Goal: Transaction & Acquisition: Purchase product/service

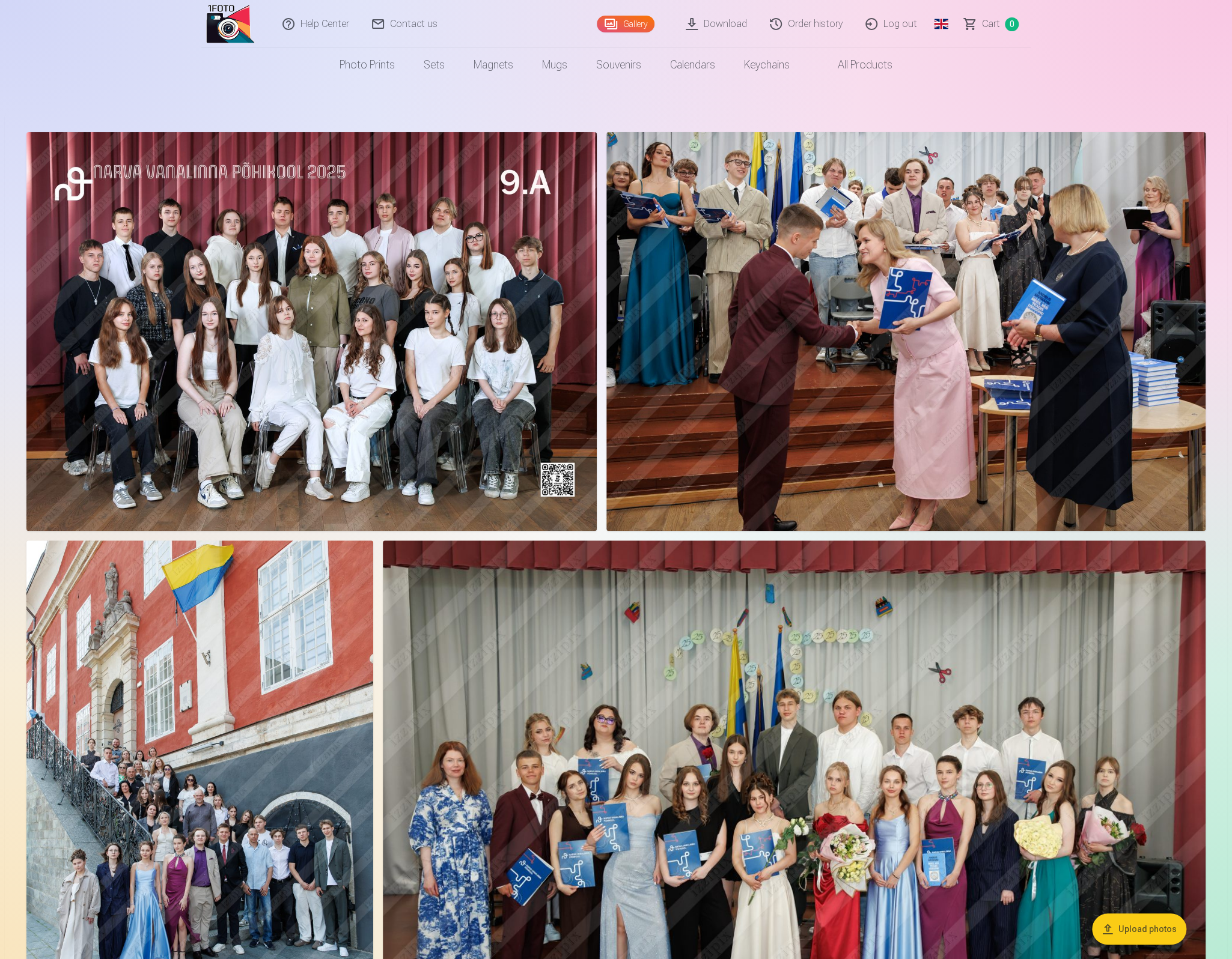
click at [372, 411] on img at bounding box center [312, 331] width 570 height 399
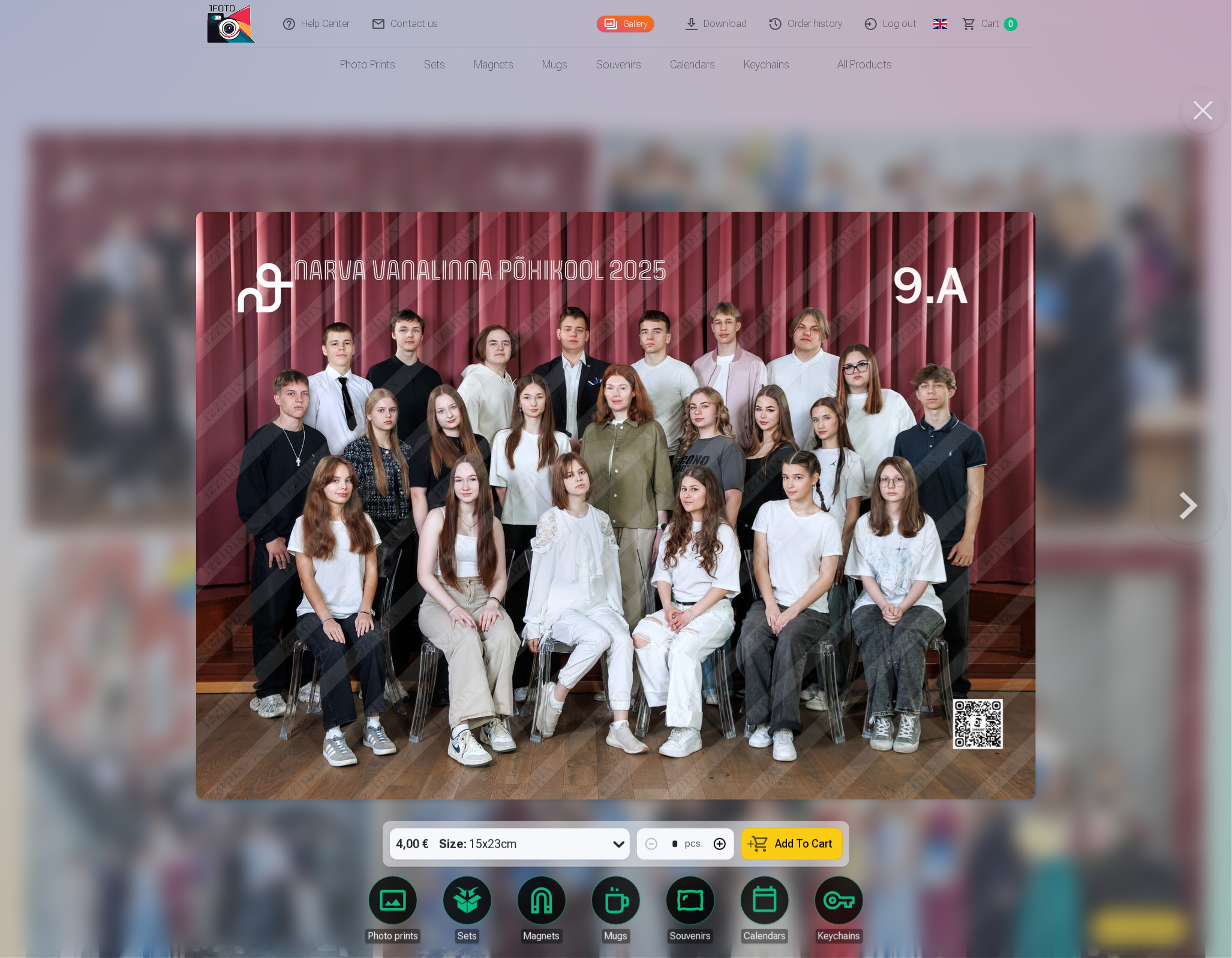
click at [763, 483] on img at bounding box center [616, 506] width 840 height 588
click at [390, 908] on link "Photo prints" at bounding box center [393, 910] width 67 height 67
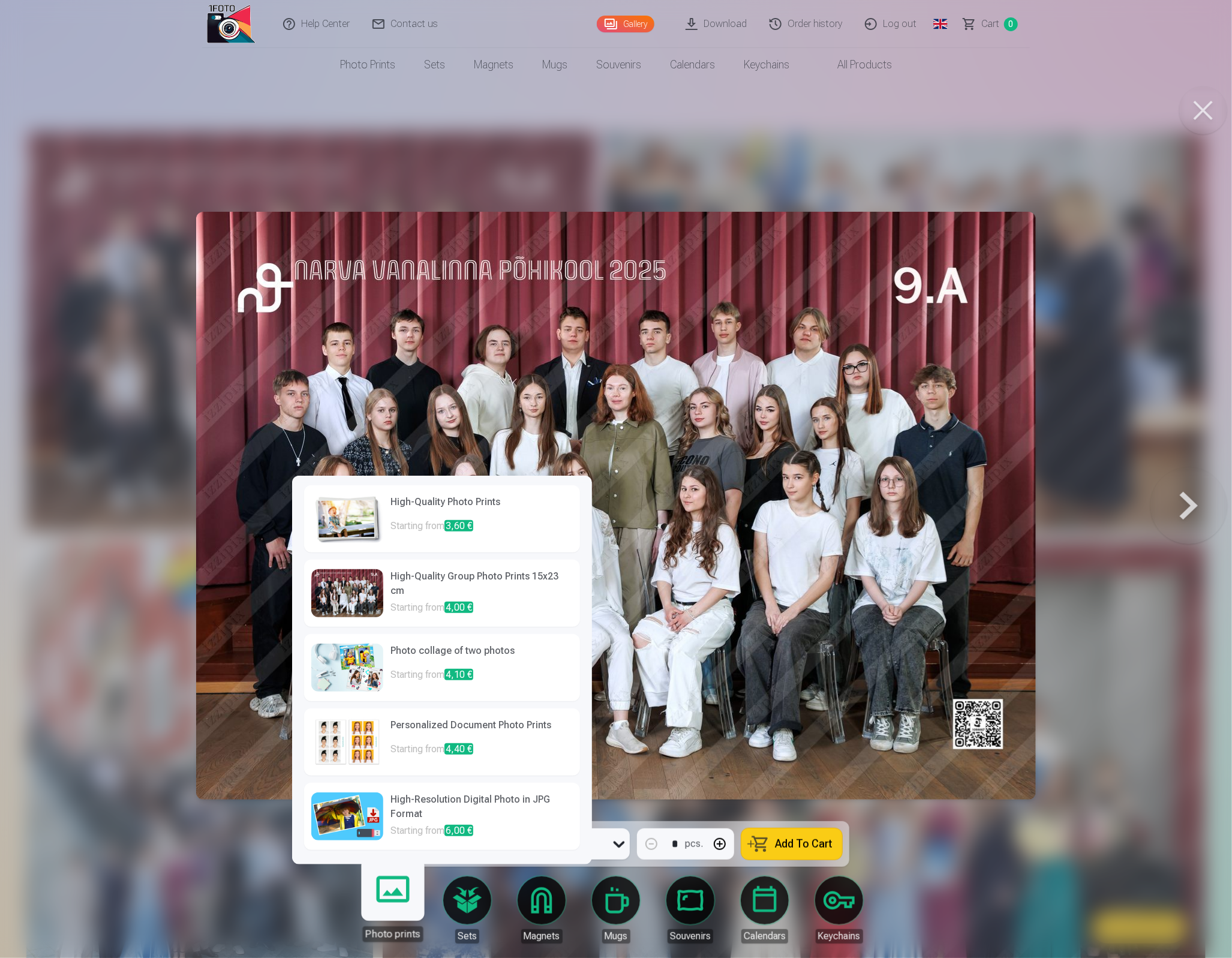
click at [426, 513] on h6 "High-Quality Photo Prints" at bounding box center [482, 507] width 182 height 24
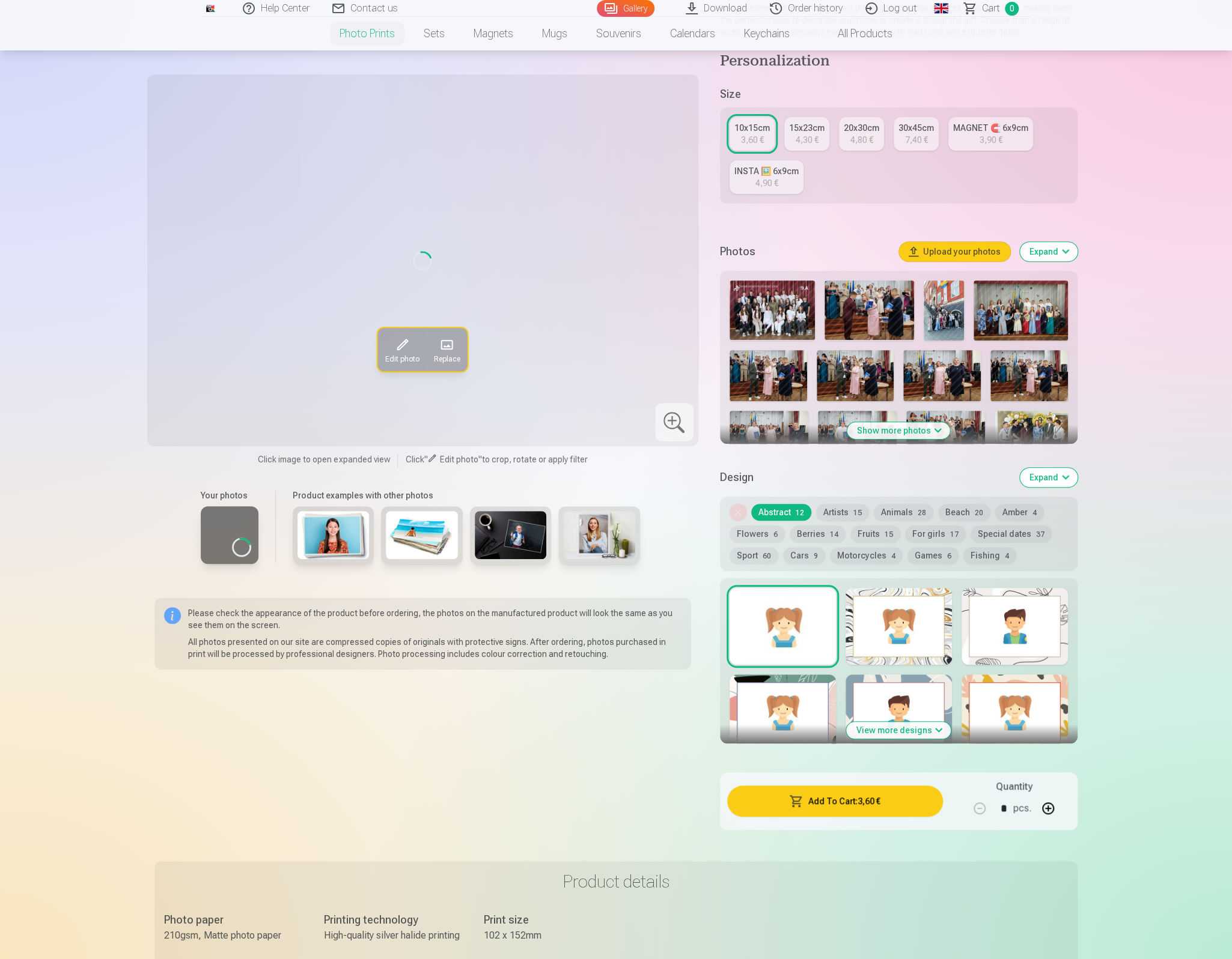
scroll to position [217, 0]
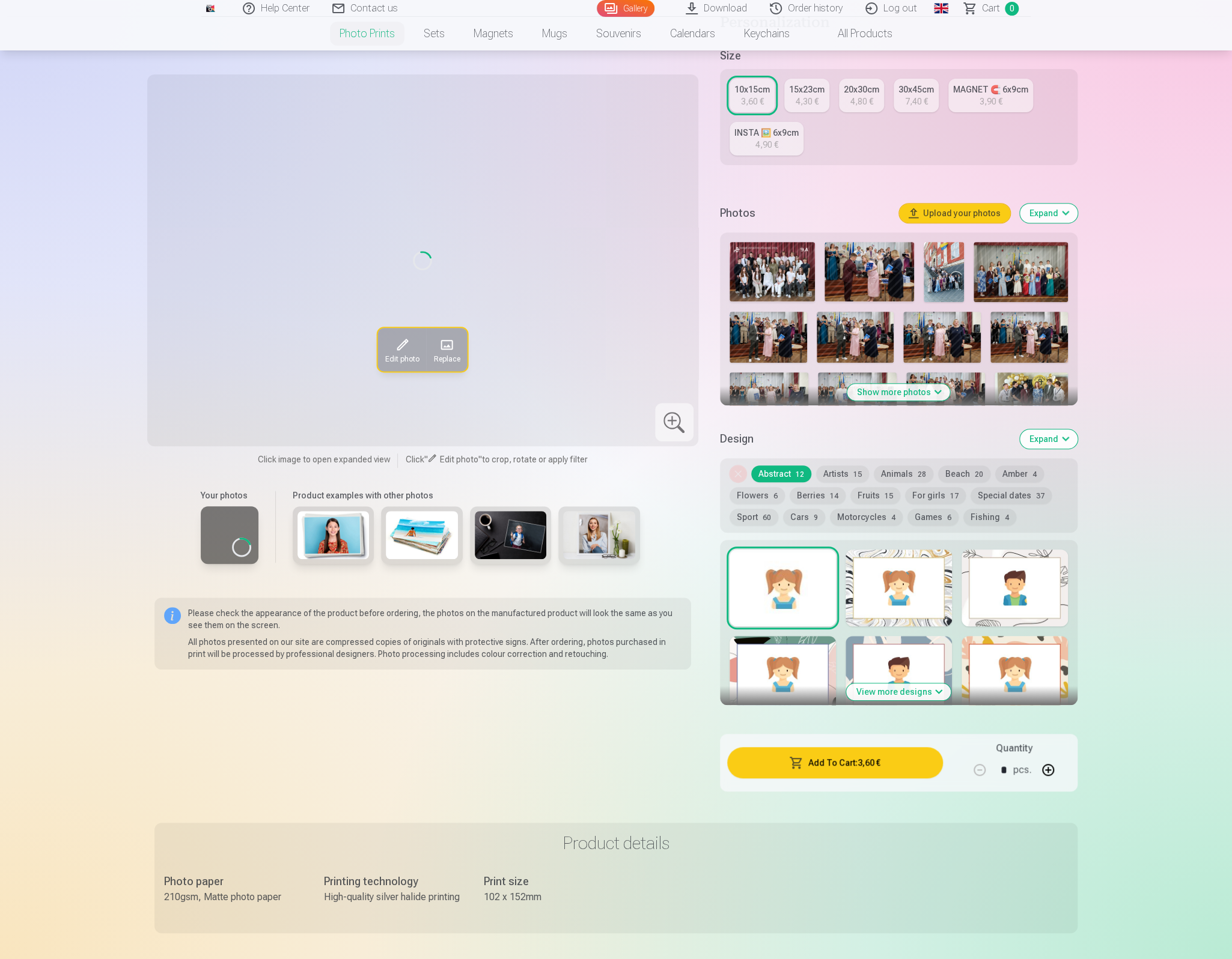
click at [935, 11] on link "Global" at bounding box center [941, 8] width 24 height 17
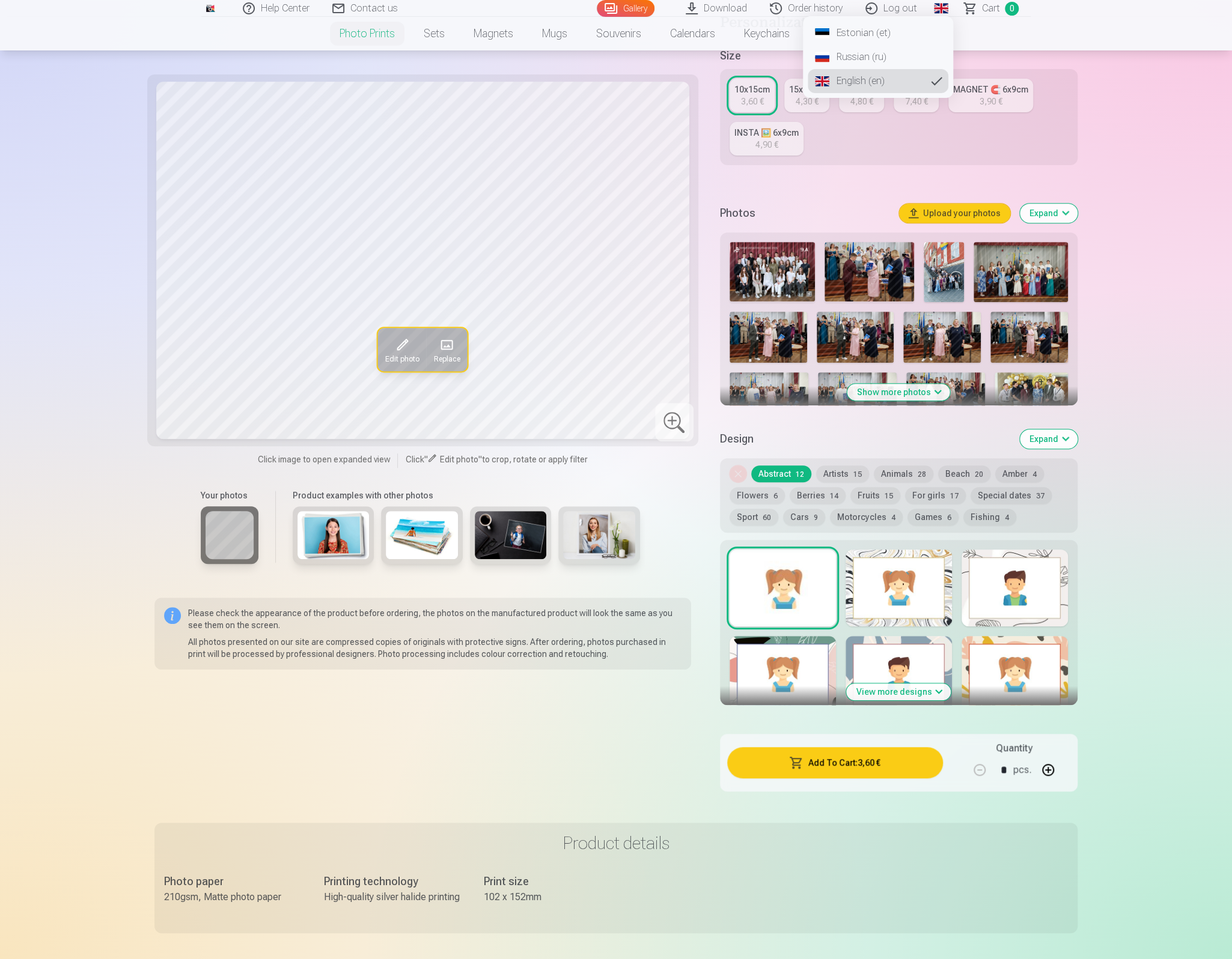
click at [851, 59] on link "Russian (ru)" at bounding box center [878, 57] width 140 height 24
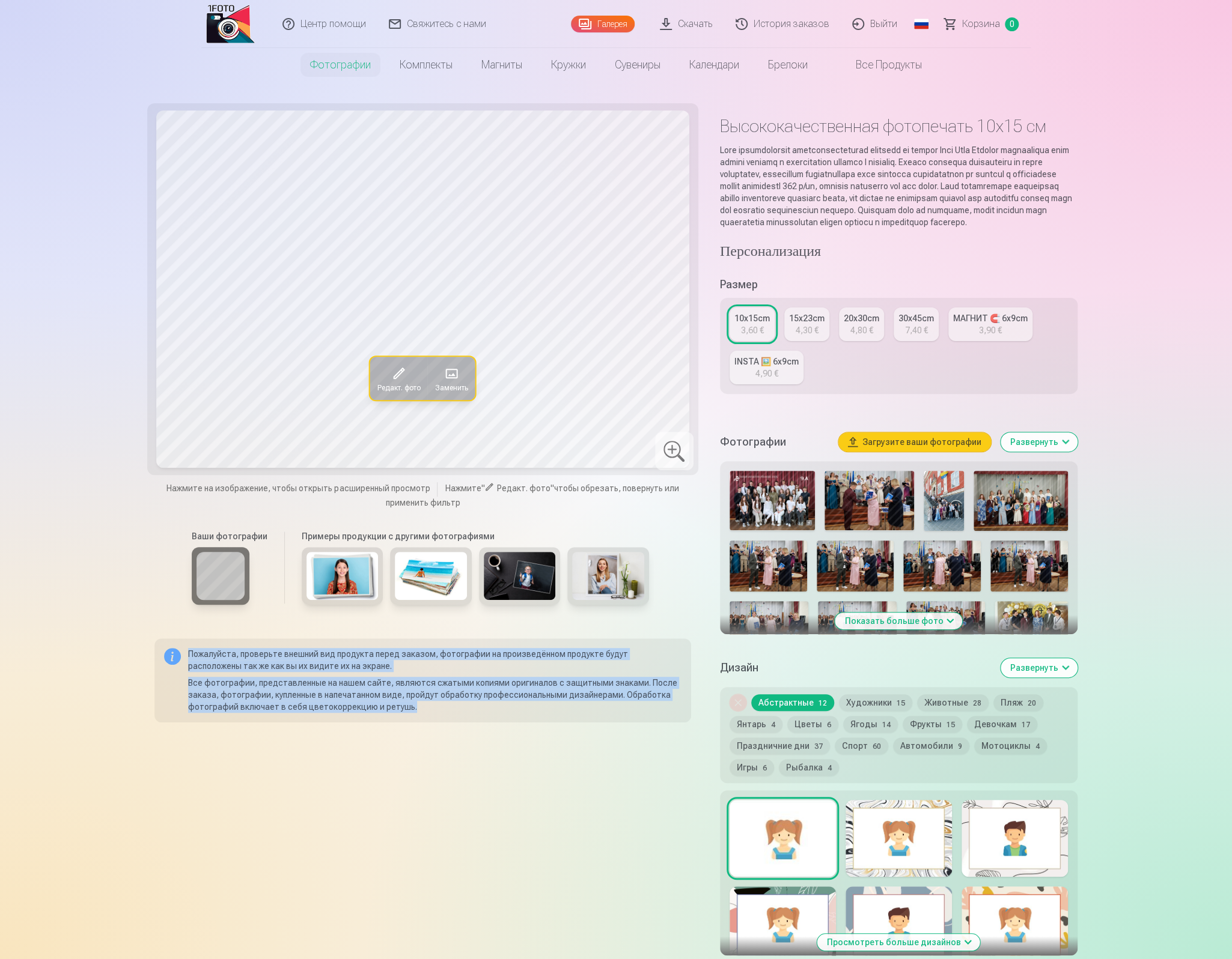
drag, startPoint x: 187, startPoint y: 652, endPoint x: 624, endPoint y: 709, distance: 440.7
click at [624, 709] on div "Пожалуйста, проверьте внешний вид продукта перед заказом, фотографии на произве…" at bounding box center [423, 680] width 537 height 84
